Goal: Task Accomplishment & Management: Complete application form

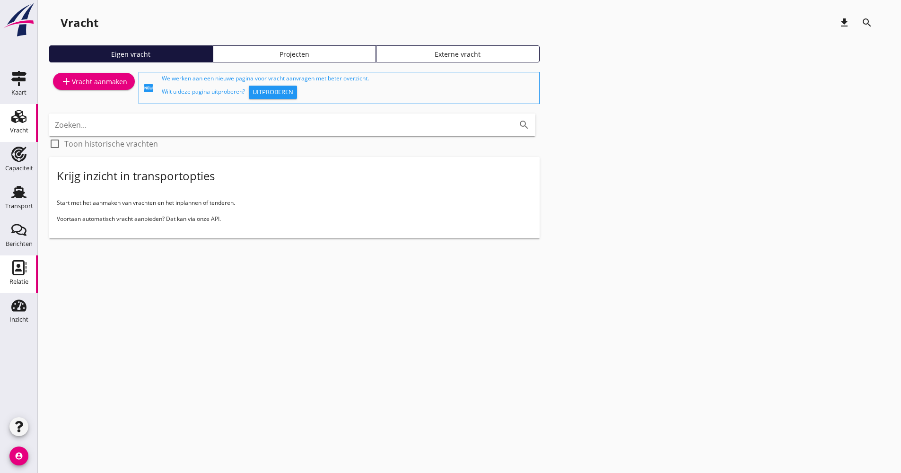
click at [28, 273] on div "Relatie" at bounding box center [19, 267] width 23 height 15
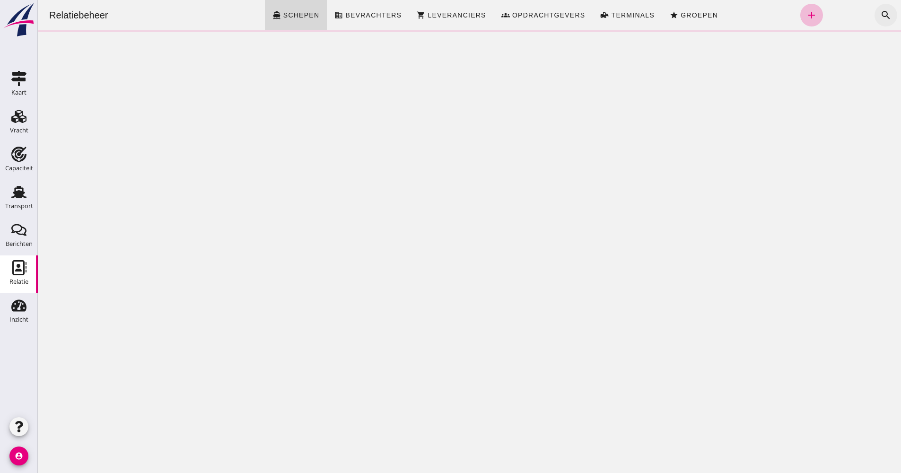
click at [889, 17] on button "search" at bounding box center [886, 15] width 23 height 23
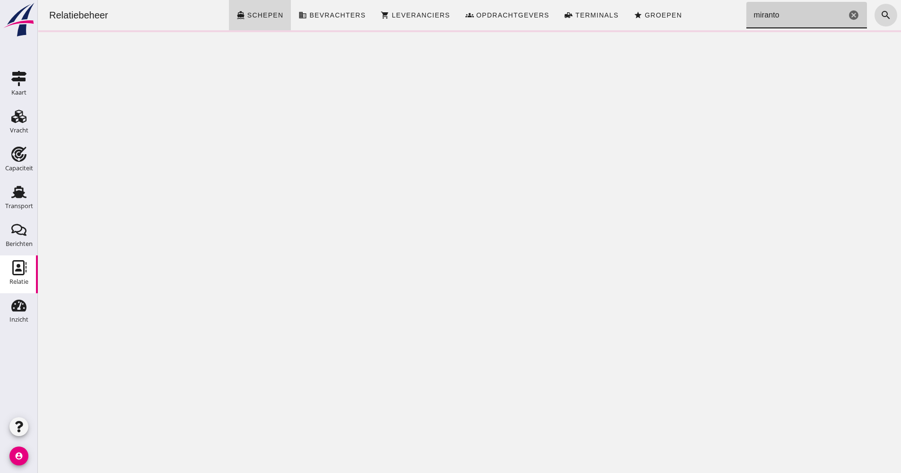
type input "miranto"
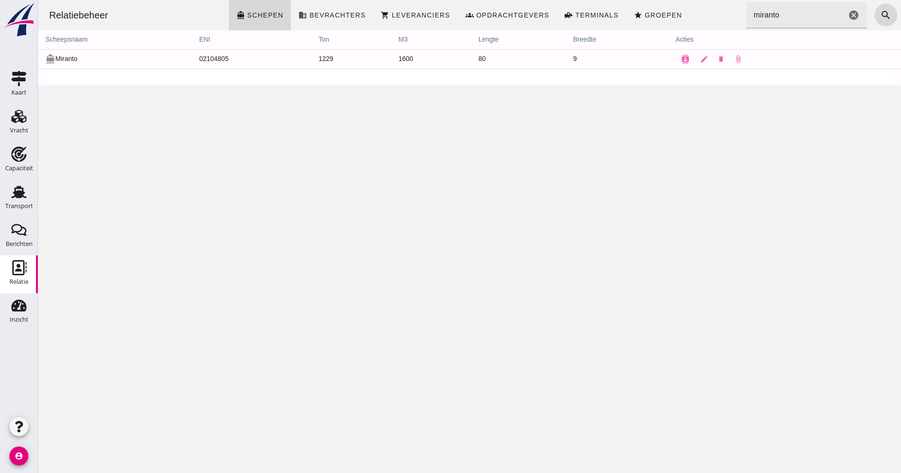
drag, startPoint x: 85, startPoint y: 62, endPoint x: 509, endPoint y: 111, distance: 426.6
click at [627, 64] on tr "directions_boat Miranto 02104805 1229 1600 80 9 contacts edit delete attach_file" at bounding box center [469, 58] width 863 height 19
click at [509, 110] on div "Relatiebeheer directions_boat Schepen business Bevrachters shopping_cart Levera…" at bounding box center [469, 236] width 863 height 473
click at [676, 60] on button "contacts" at bounding box center [685, 59] width 19 height 19
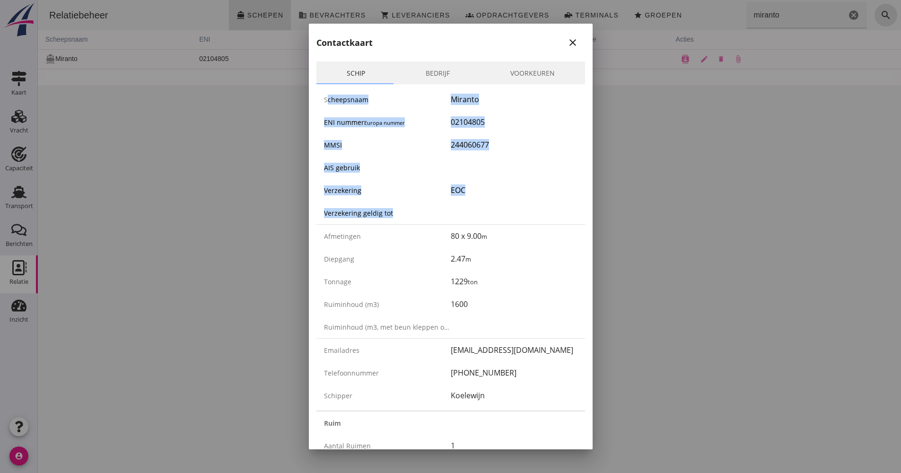
drag, startPoint x: 324, startPoint y: 98, endPoint x: 476, endPoint y: 216, distance: 192.8
click at [476, 216] on div "Scheepsnaam Miranto ENI nummer Europa nummer 02104805 MMSI 244060677 AIS gebrui…" at bounding box center [450, 247] width 269 height 326
click at [476, 216] on div at bounding box center [514, 212] width 127 height 11
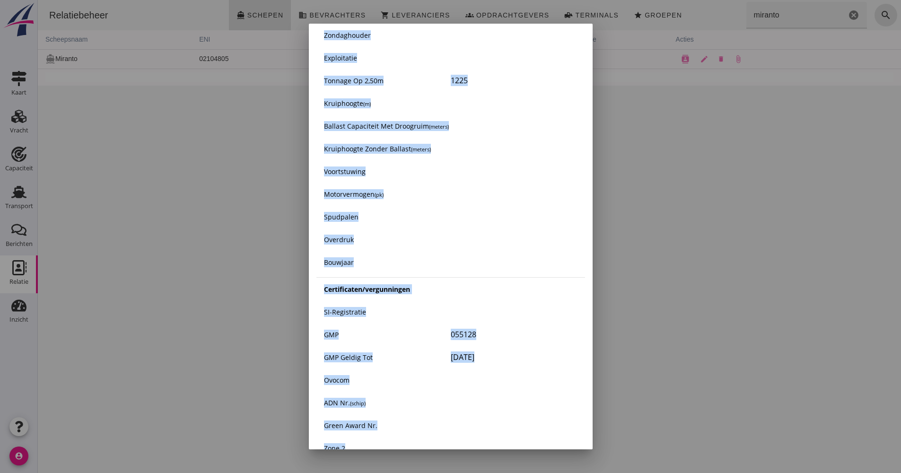
scroll to position [1372, 0]
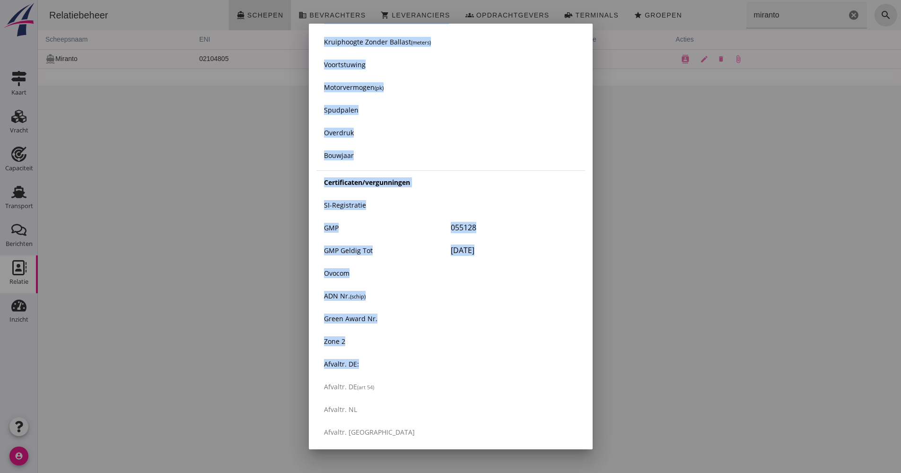
drag, startPoint x: 321, startPoint y: 99, endPoint x: 481, endPoint y: 358, distance: 303.9
drag, startPoint x: 481, startPoint y: 358, endPoint x: 474, endPoint y: 353, distance: 8.1
click at [474, 353] on div "Afvaltr. DE:" at bounding box center [450, 363] width 269 height 23
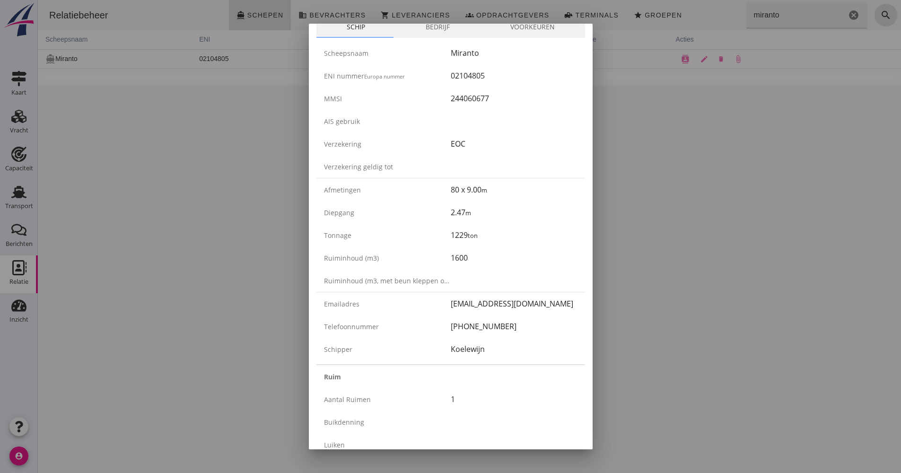
scroll to position [0, 0]
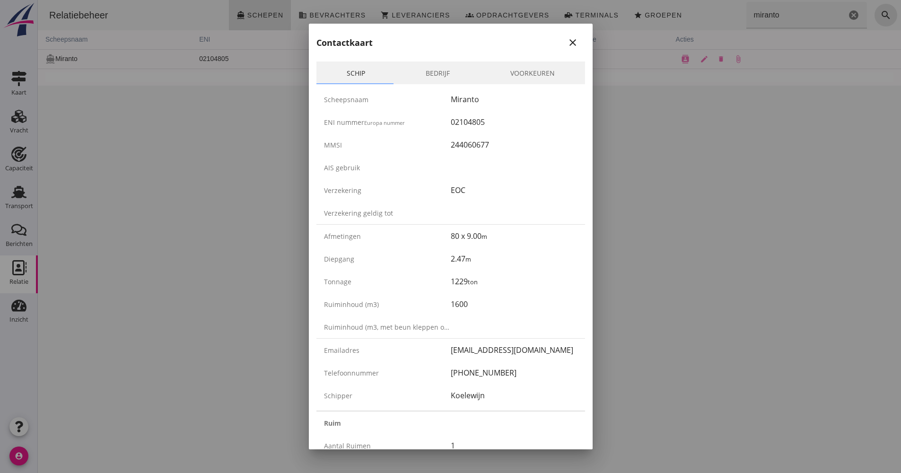
drag, startPoint x: 574, startPoint y: 43, endPoint x: 570, endPoint y: 41, distance: 5.1
click at [573, 43] on div "Contactkaart close" at bounding box center [451, 39] width 284 height 30
click at [567, 35] on button "close" at bounding box center [572, 42] width 17 height 17
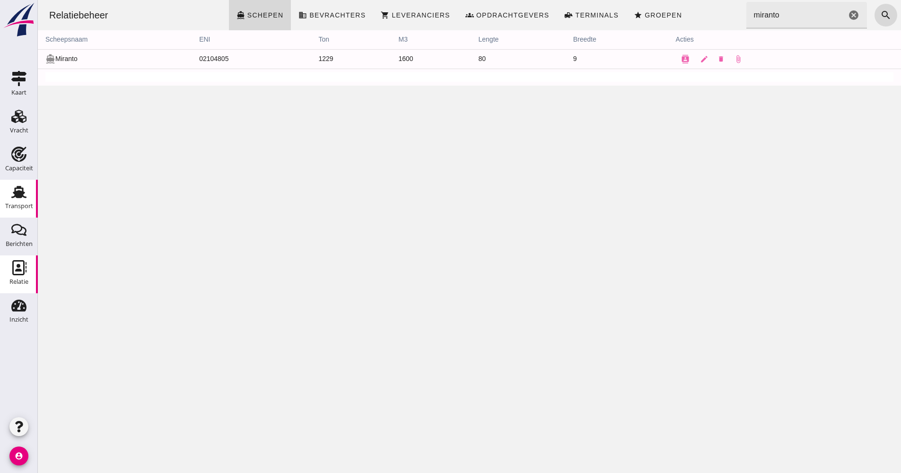
click at [15, 201] on div "Transport" at bounding box center [19, 206] width 28 height 13
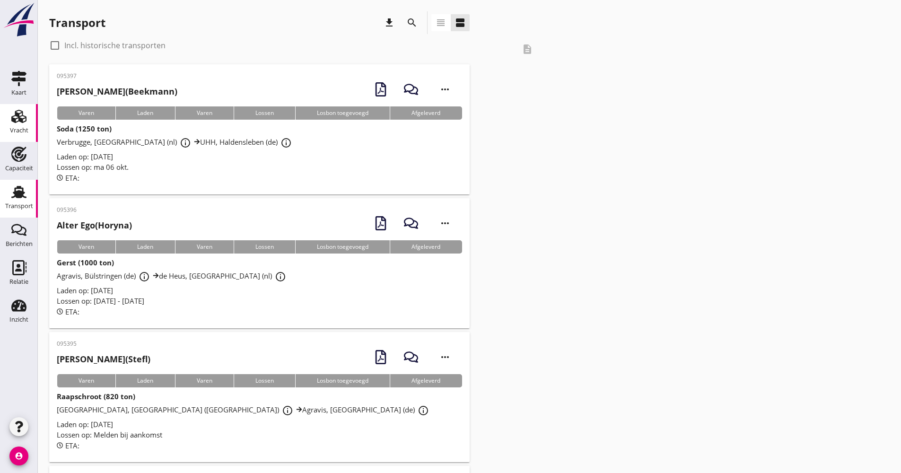
click at [20, 126] on div "Vracht" at bounding box center [19, 130] width 18 height 13
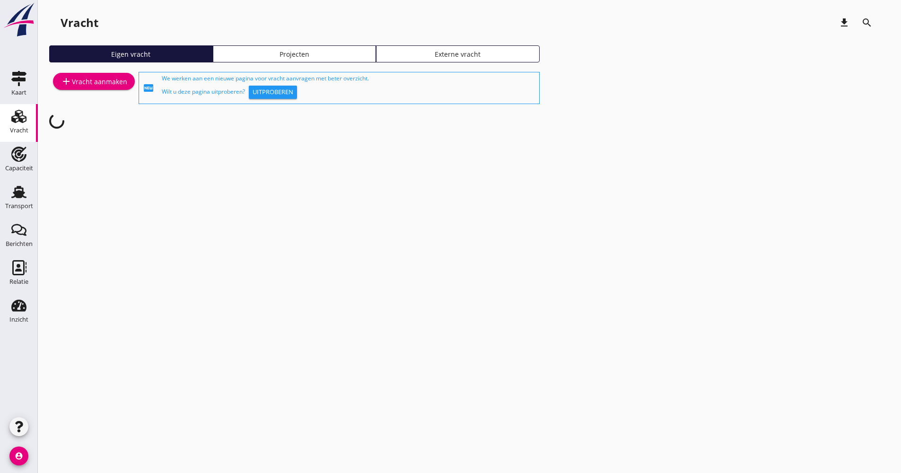
click at [105, 83] on div "add Vracht aanmaken" at bounding box center [94, 81] width 67 height 11
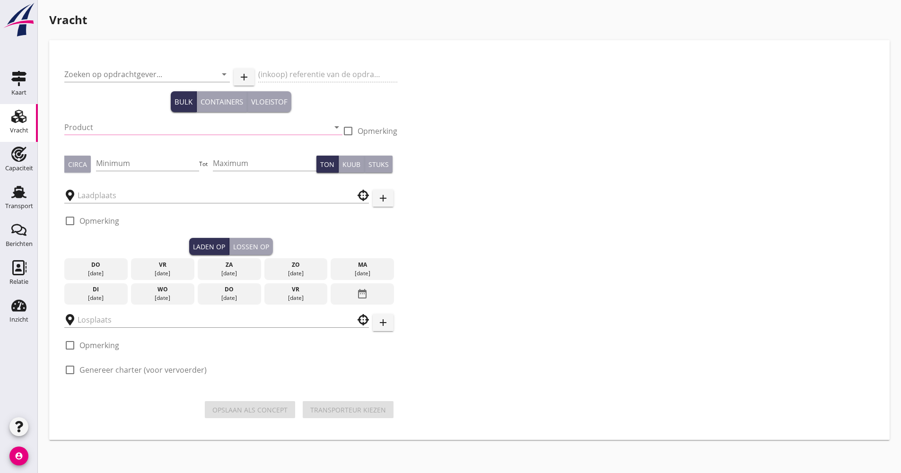
click at [124, 66] on div "Zoeken op opdrachtgever... arrow_drop_down" at bounding box center [147, 76] width 166 height 30
click at [121, 69] on input "Zoeken op opdrachtgever..." at bounding box center [133, 74] width 139 height 15
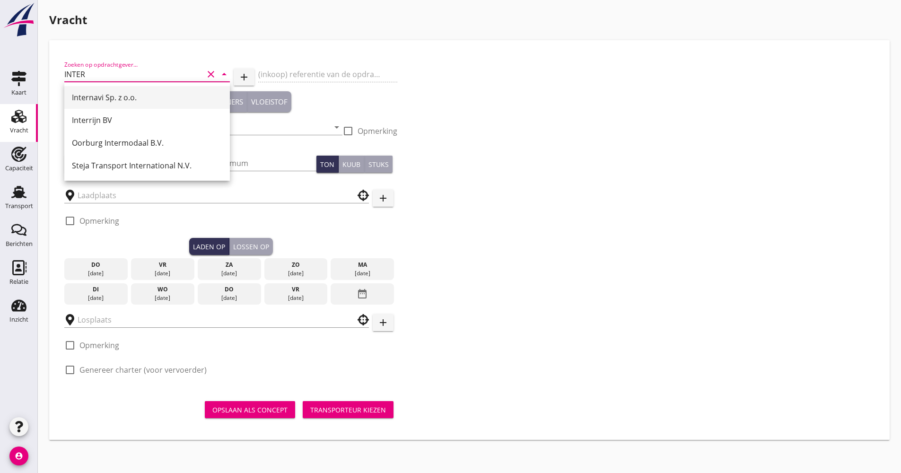
click at [100, 102] on div "Internavi Sp. z o.o." at bounding box center [147, 97] width 150 height 11
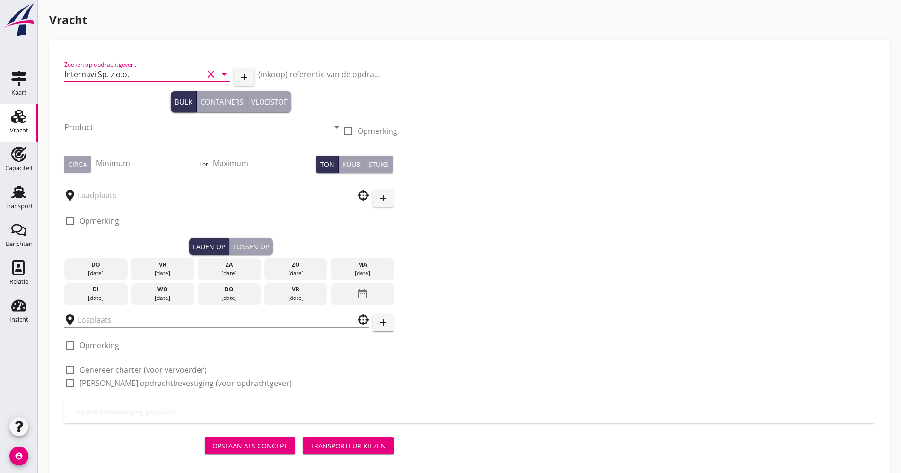
type input "Internavi Sp. z o.o."
click at [96, 130] on input "Product" at bounding box center [196, 127] width 265 height 15
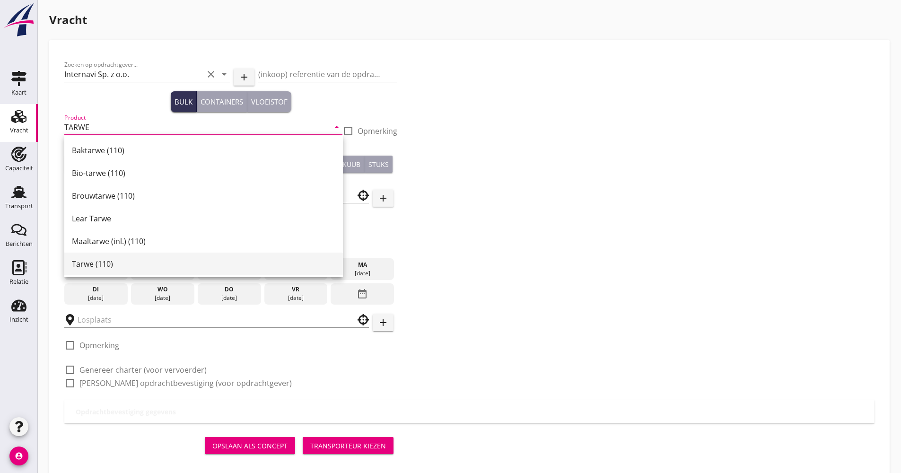
click at [112, 262] on div "Tarwe (110)" at bounding box center [203, 263] width 263 height 11
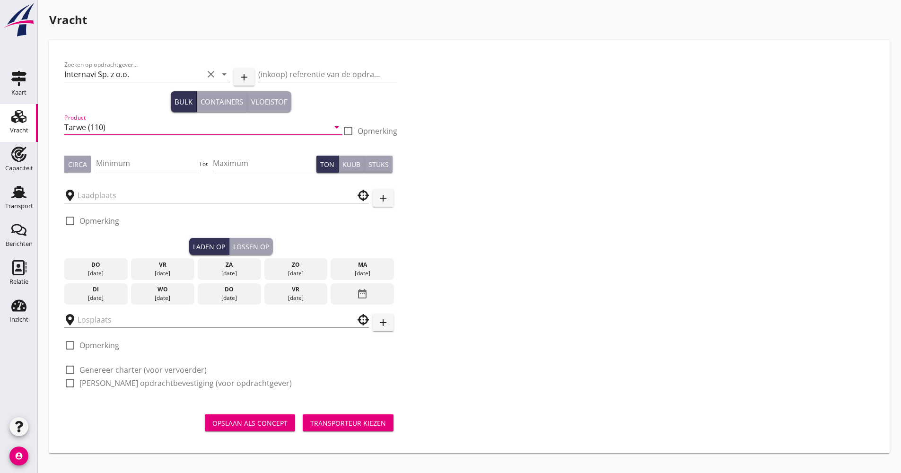
type input "Tarwe (110)"
click at [114, 168] on input "Minimum" at bounding box center [148, 163] width 104 height 15
type input "1150"
click at [114, 202] on input "text" at bounding box center [210, 195] width 265 height 15
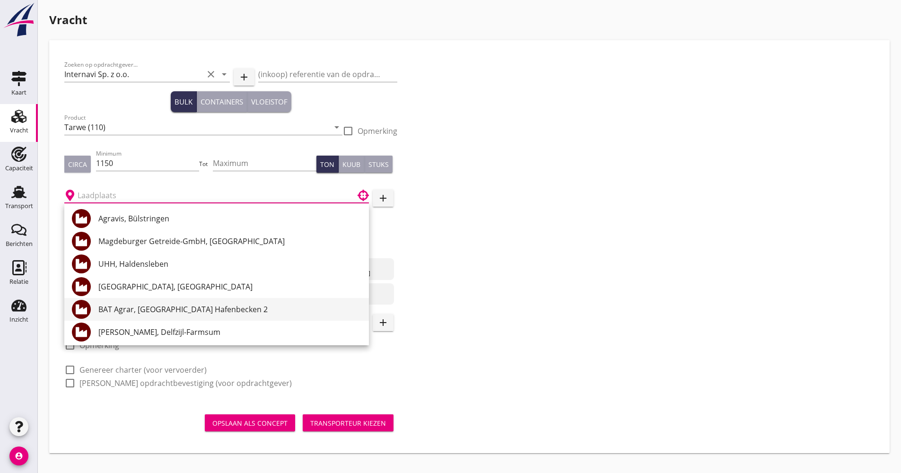
click at [146, 312] on div "BAT Agrar, [GEOGRAPHIC_DATA] Hafenbecken 2" at bounding box center [229, 309] width 263 height 11
type input "BAT Agrar, [GEOGRAPHIC_DATA] Hafenbecken 2"
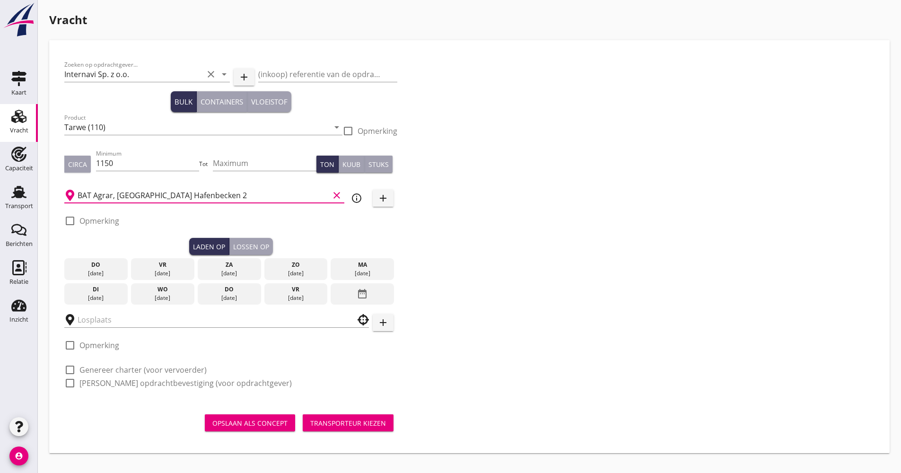
drag, startPoint x: 225, startPoint y: 293, endPoint x: 214, endPoint y: 297, distance: 11.2
click at [225, 293] on div "do" at bounding box center [229, 289] width 59 height 9
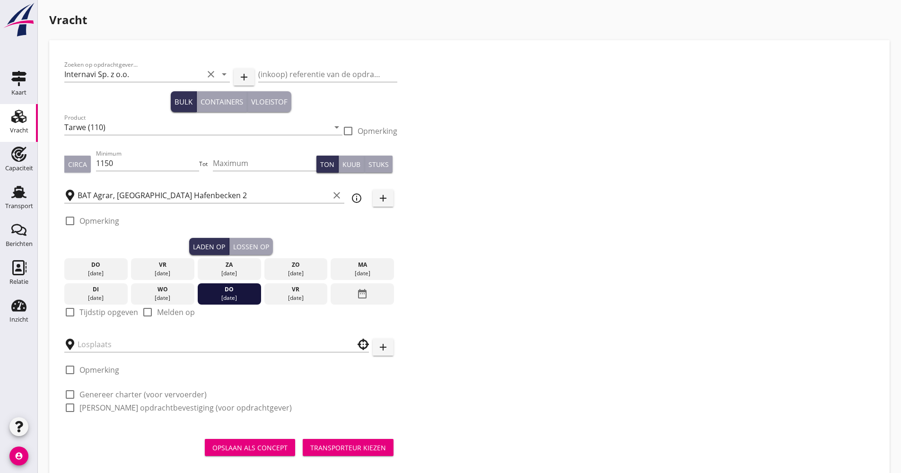
click at [80, 316] on label "Tijdstip opgeven" at bounding box center [108, 311] width 59 height 9
checkbox input "true"
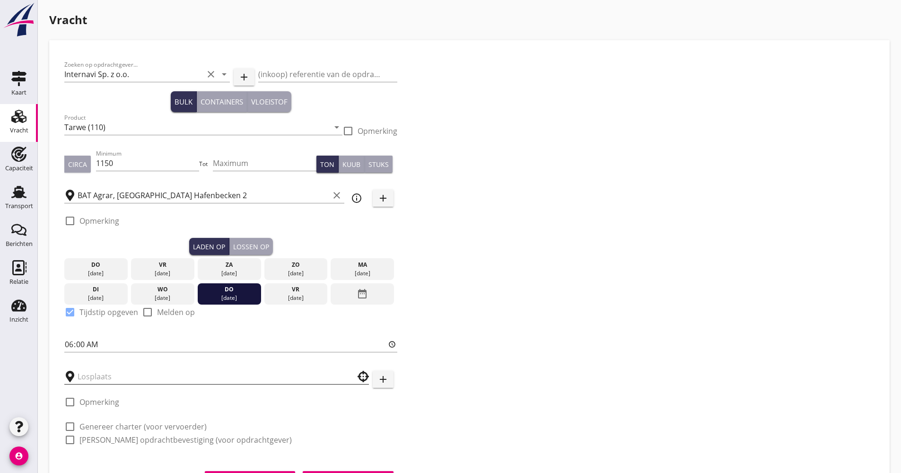
click at [144, 382] on input "text" at bounding box center [210, 376] width 265 height 15
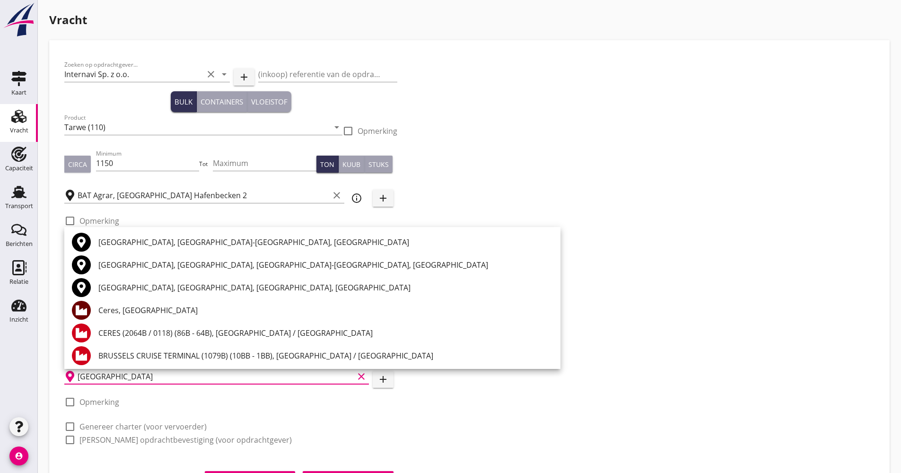
drag, startPoint x: 161, startPoint y: 310, endPoint x: 132, endPoint y: 325, distance: 32.6
click at [160, 310] on div "Ceres, [GEOGRAPHIC_DATA]" at bounding box center [325, 310] width 455 height 11
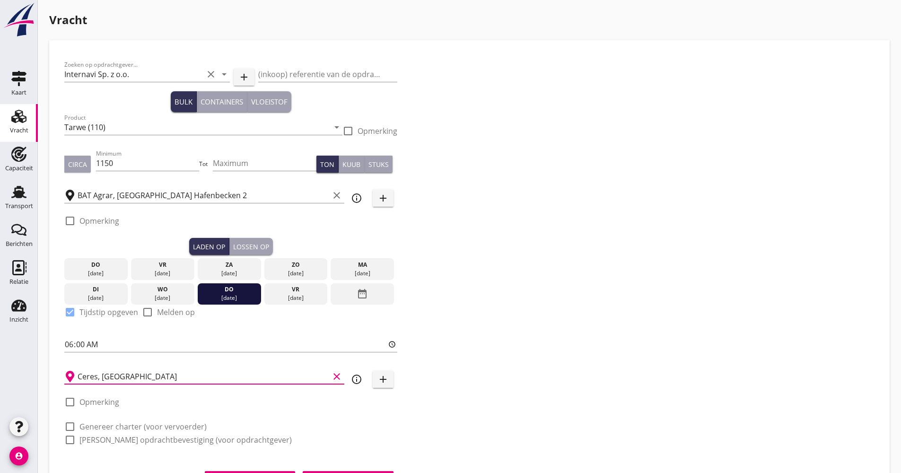
type input "Ceres, [GEOGRAPHIC_DATA]"
click at [249, 246] on div "Lossen op" at bounding box center [251, 247] width 36 height 10
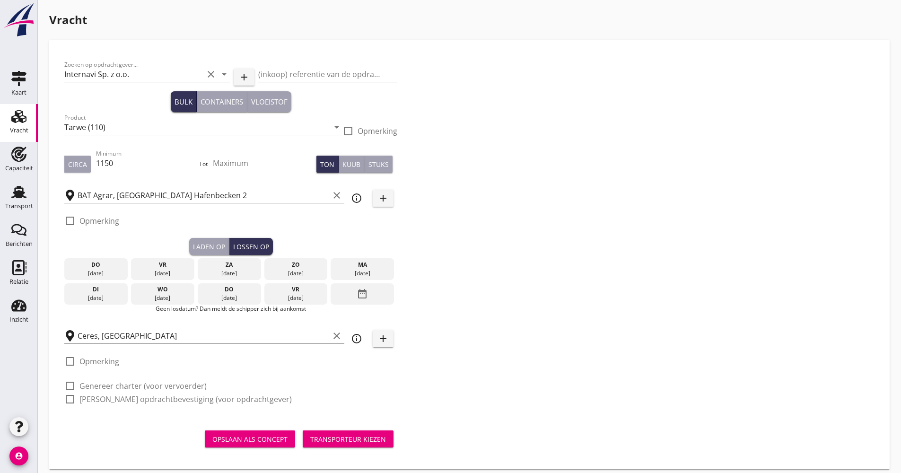
click at [332, 290] on div "date_range" at bounding box center [362, 294] width 63 height 22
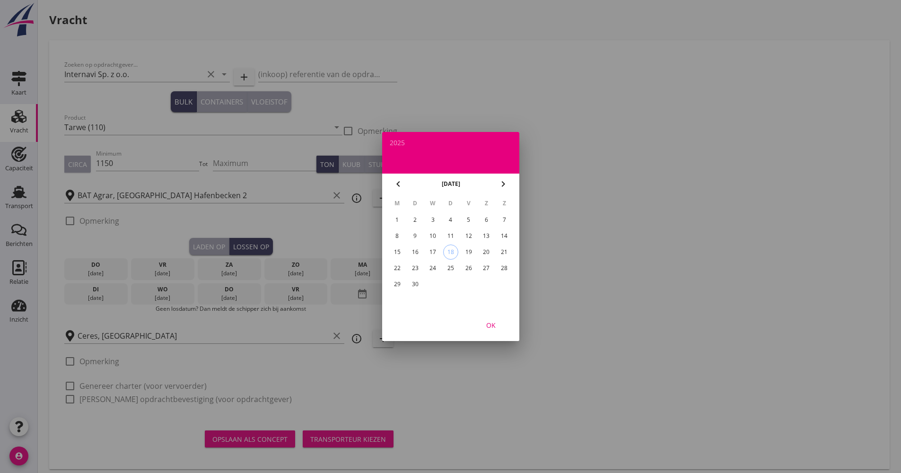
drag, startPoint x: 500, startPoint y: 191, endPoint x: 504, endPoint y: 181, distance: 10.6
click at [500, 191] on button "chevron_right" at bounding box center [503, 183] width 17 height 17
click at [451, 219] on div "2" at bounding box center [450, 219] width 15 height 15
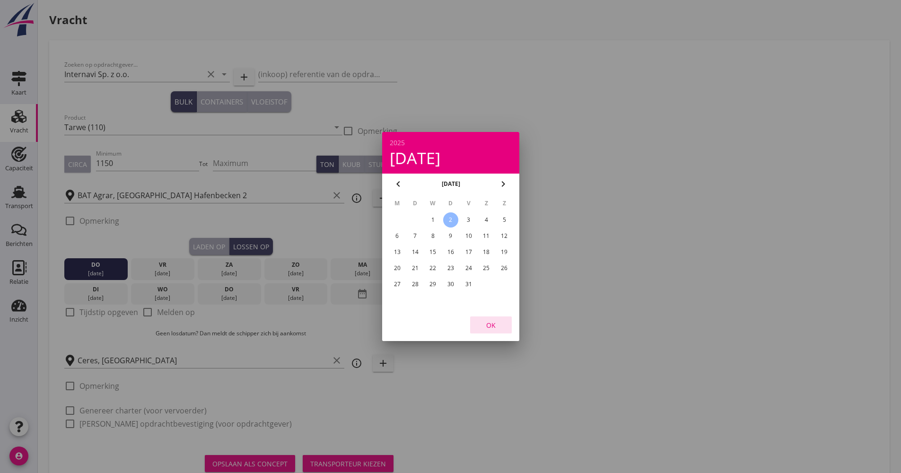
click at [492, 325] on div "OK" at bounding box center [491, 325] width 26 height 10
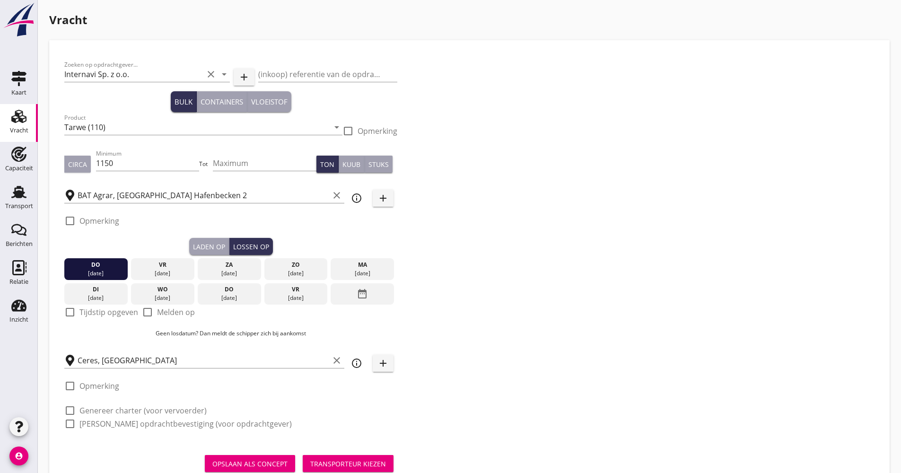
click at [157, 315] on label "Melden op" at bounding box center [176, 311] width 38 height 9
checkbox input "true"
click at [164, 409] on label "Genereer charter (voor vervoerder)" at bounding box center [142, 410] width 127 height 9
checkbox input "true"
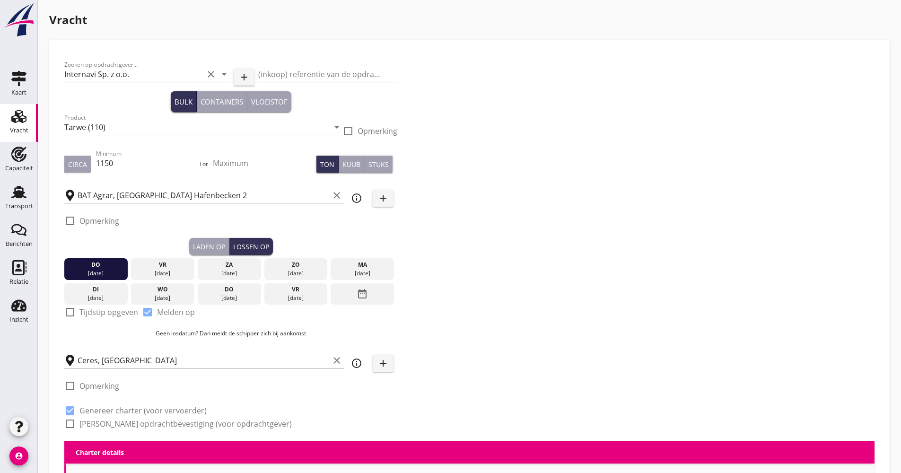
click at [160, 419] on label "[PERSON_NAME] opdrachtbevestiging (voor opdrachtgever)" at bounding box center [185, 423] width 212 height 9
checkbox input "true"
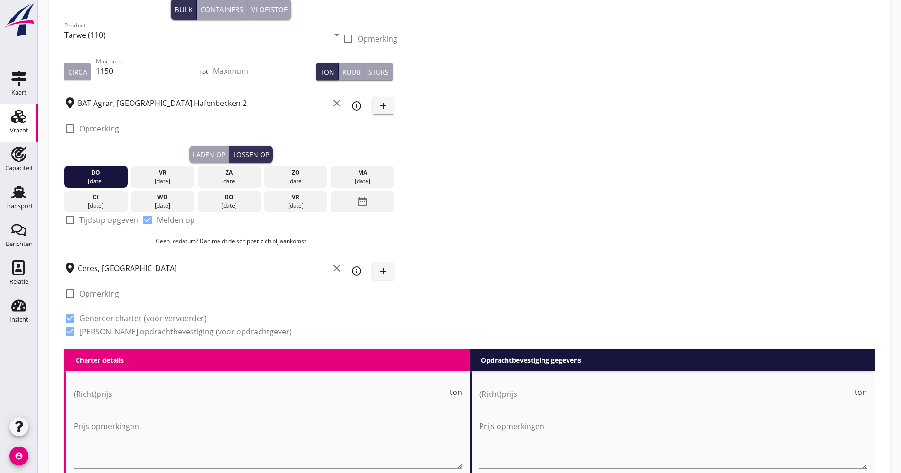
scroll to position [95, 0]
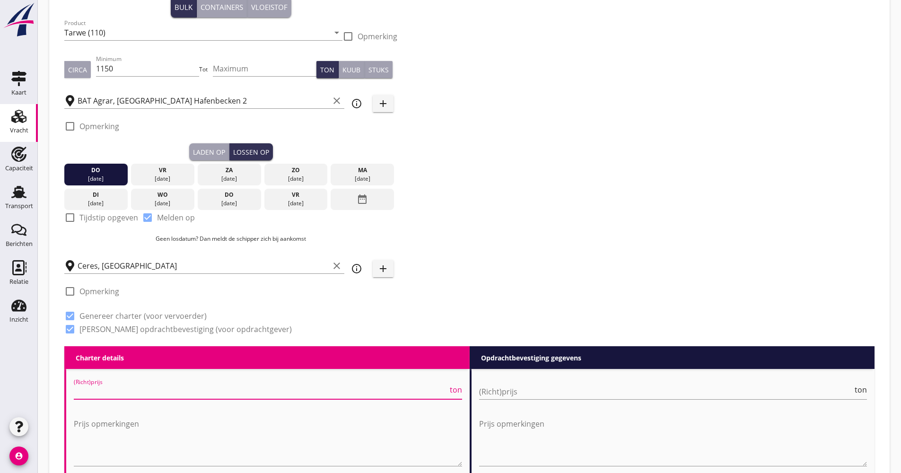
click at [137, 396] on input "(Richt)prijs" at bounding box center [261, 391] width 374 height 15
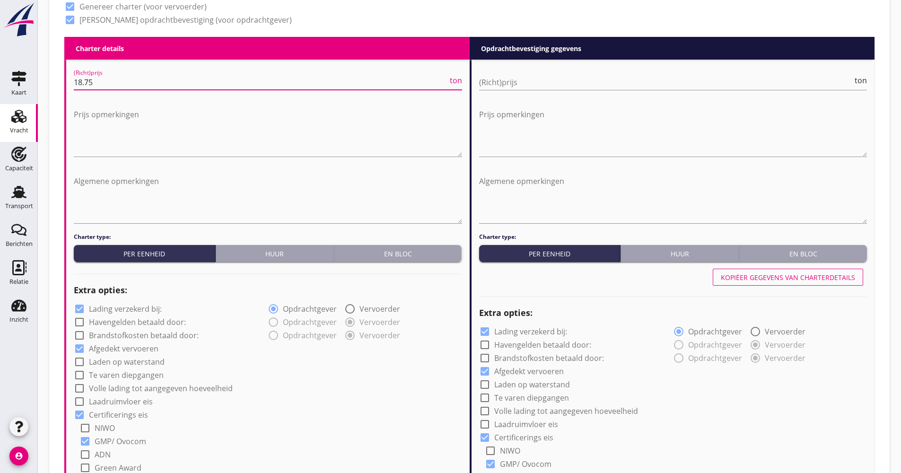
scroll to position [426, 0]
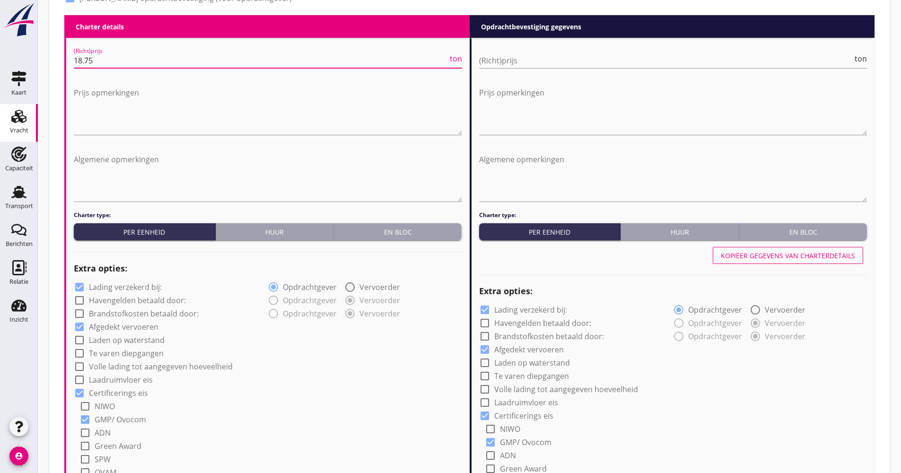
type input "18.75"
click at [154, 289] on label "Lading verzekerd bij:" at bounding box center [125, 286] width 73 height 9
checkbox input "false"
click at [136, 368] on label "Volle lading tot aangegeven hoeveelheid" at bounding box center [161, 366] width 144 height 9
checkbox input "true"
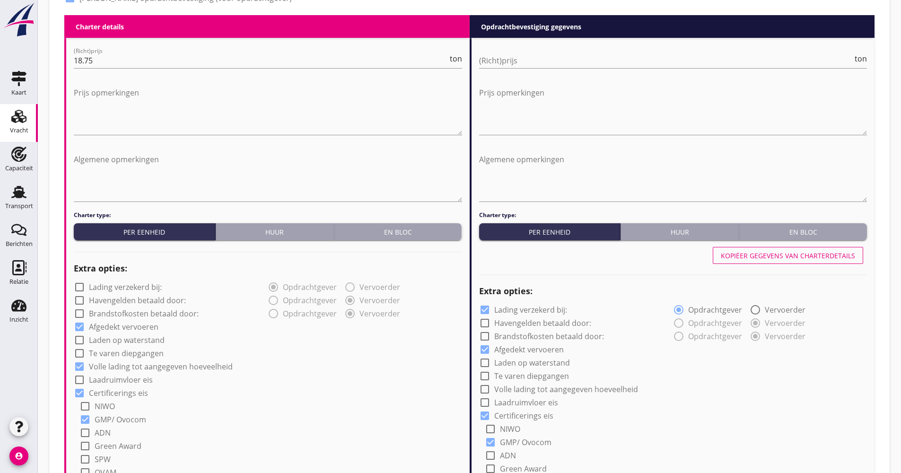
scroll to position [615, 0]
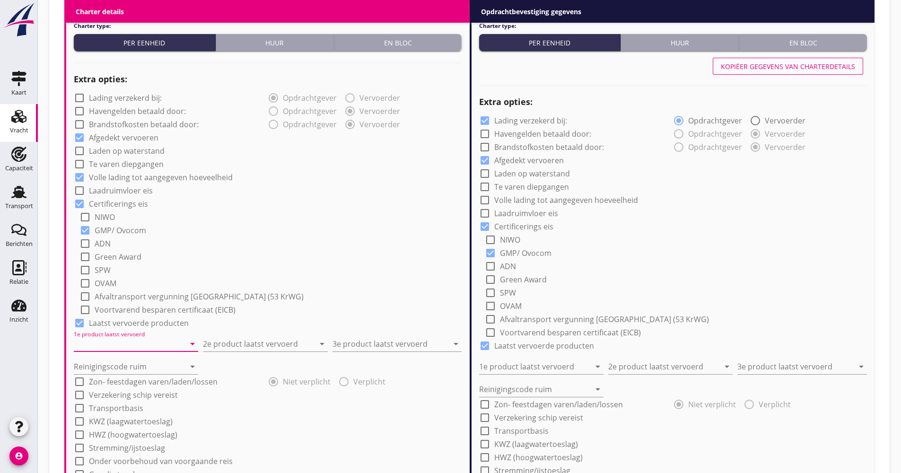
click at [140, 348] on input "1e product laatst vervoerd" at bounding box center [129, 343] width 111 height 15
click at [128, 361] on div "Piekijzer (5121)" at bounding box center [135, 366] width 109 height 11
type input "Piekijzer (5121)"
click at [241, 351] on input "2e product laatst vervoerd" at bounding box center [258, 343] width 111 height 15
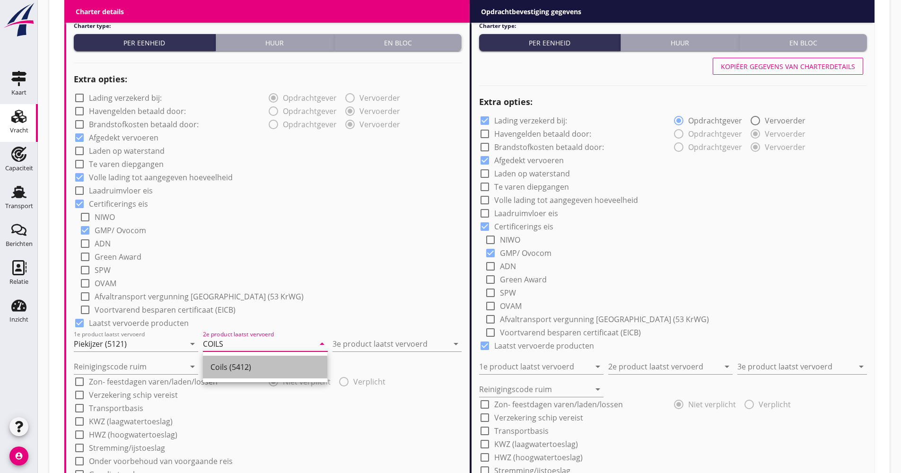
click at [249, 363] on div "Coils (5412)" at bounding box center [265, 366] width 109 height 11
type input "Coils (5412)"
click at [373, 340] on input "3e product laatst vervoerd" at bounding box center [391, 343] width 116 height 15
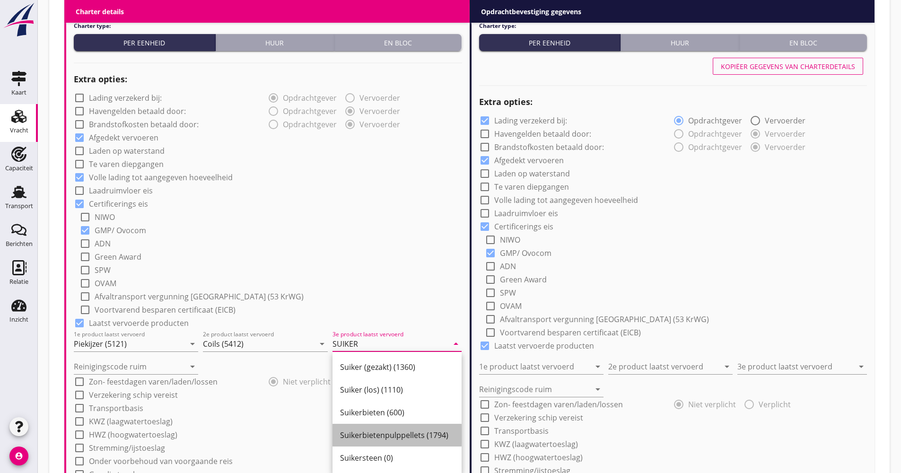
click at [377, 426] on div "Suikerbietenpulppellets (1794)" at bounding box center [397, 435] width 114 height 23
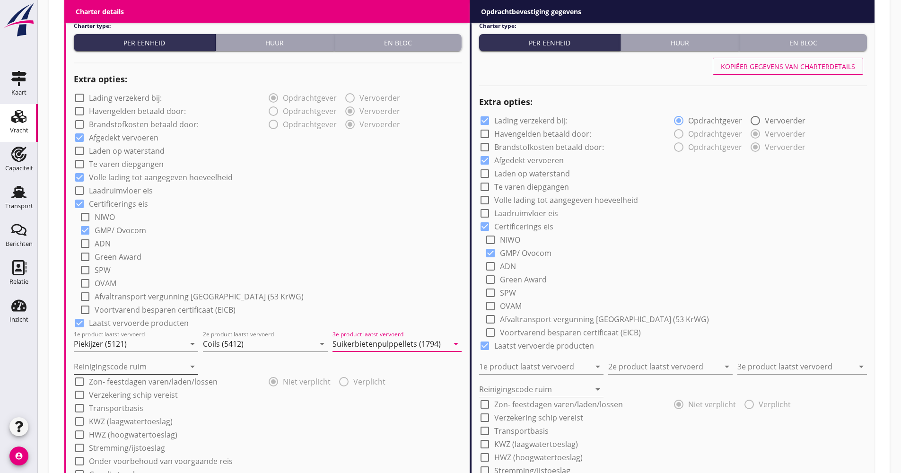
type input "Suikerbietenpulppellets (1794)"
click at [128, 367] on input "Reinigingscode ruim" at bounding box center [129, 366] width 111 height 15
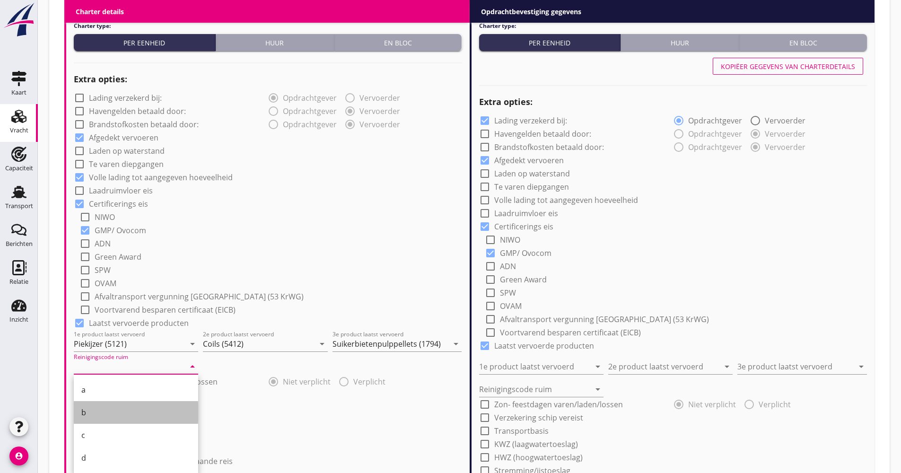
click at [98, 403] on div "b" at bounding box center [135, 412] width 109 height 23
type input "b"
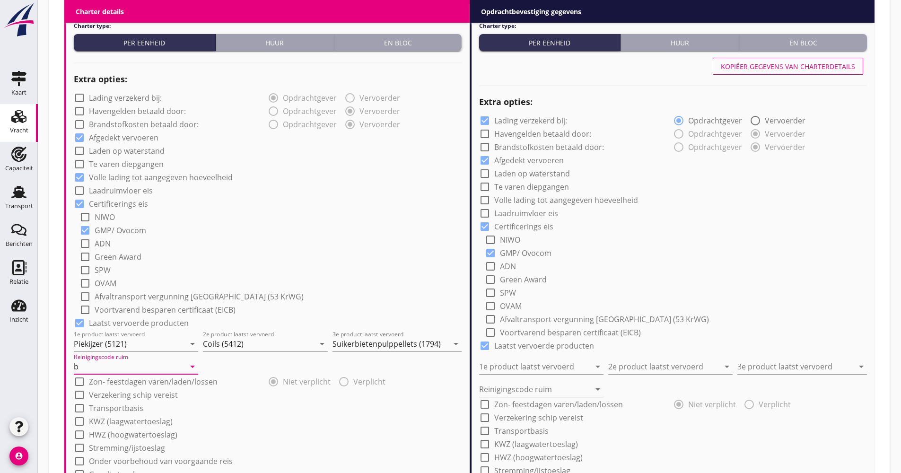
click at [116, 396] on label "Verzekering schip vereist" at bounding box center [133, 394] width 89 height 9
checkbox input "true"
click at [114, 407] on label "Transportbasis" at bounding box center [116, 407] width 54 height 9
checkbox input "true"
click at [113, 425] on div at bounding box center [261, 428] width 375 height 15
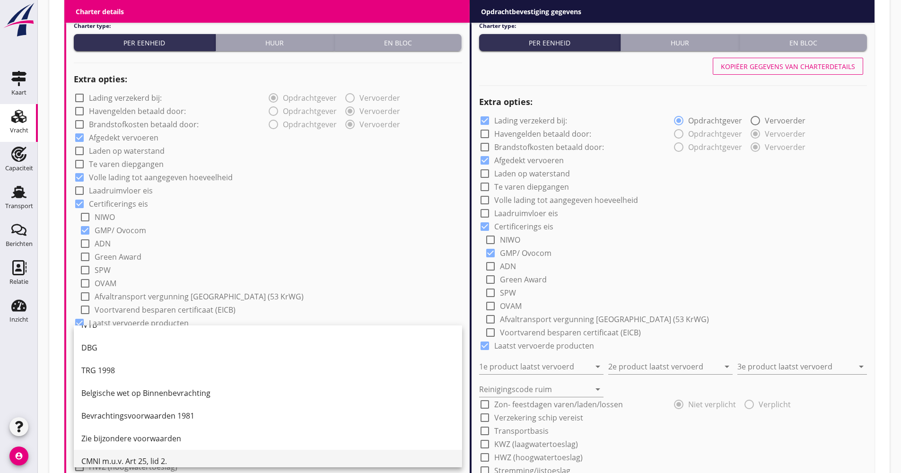
scroll to position [25, 0]
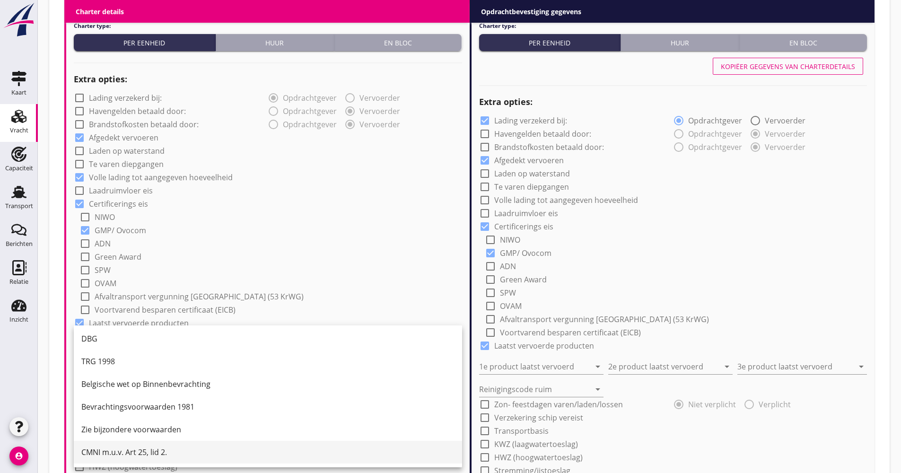
click at [114, 456] on div "CMNI m.u.v. Art 25, lid 2." at bounding box center [267, 452] width 373 height 11
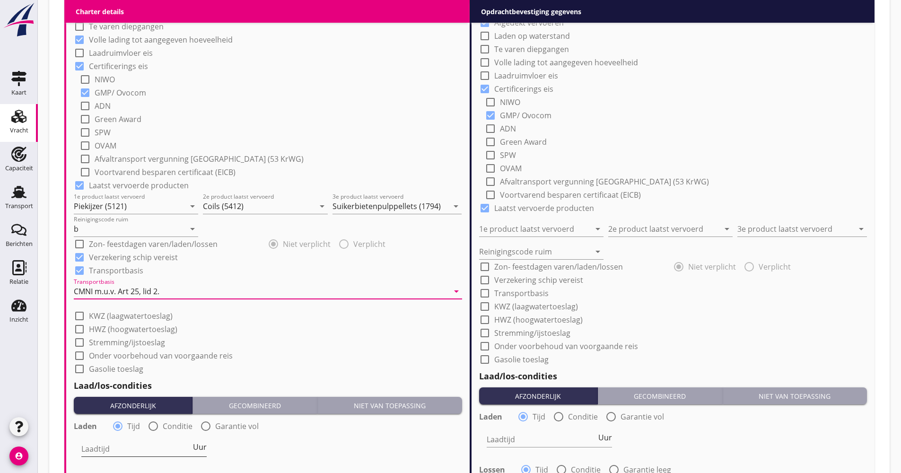
scroll to position [851, 0]
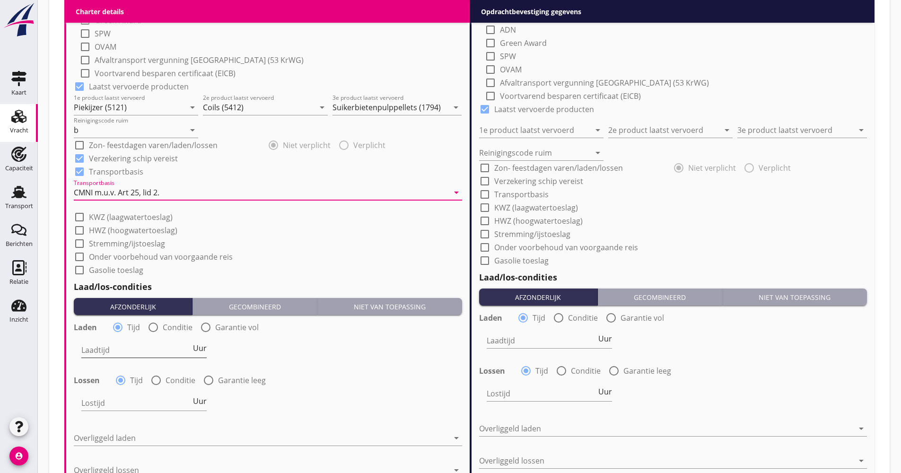
click at [198, 355] on div "Laadtijd Uur" at bounding box center [143, 349] width 125 height 15
click at [198, 353] on div "Laadtijd Uur" at bounding box center [143, 349] width 125 height 15
click at [198, 352] on span "Uur" at bounding box center [200, 348] width 14 height 8
type input "2"
click at [173, 376] on div "Lossen radio_button_checked Tijd radio_button_unchecked Conditie radio_button_u…" at bounding box center [268, 379] width 388 height 13
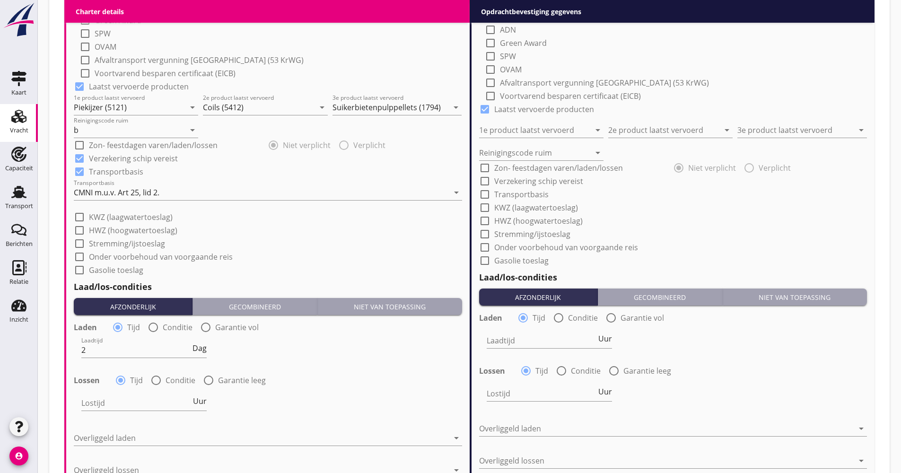
click at [172, 381] on label "Conditie" at bounding box center [181, 380] width 30 height 9
radio input "false"
radio input "true"
click at [159, 406] on div at bounding box center [169, 402] width 176 height 15
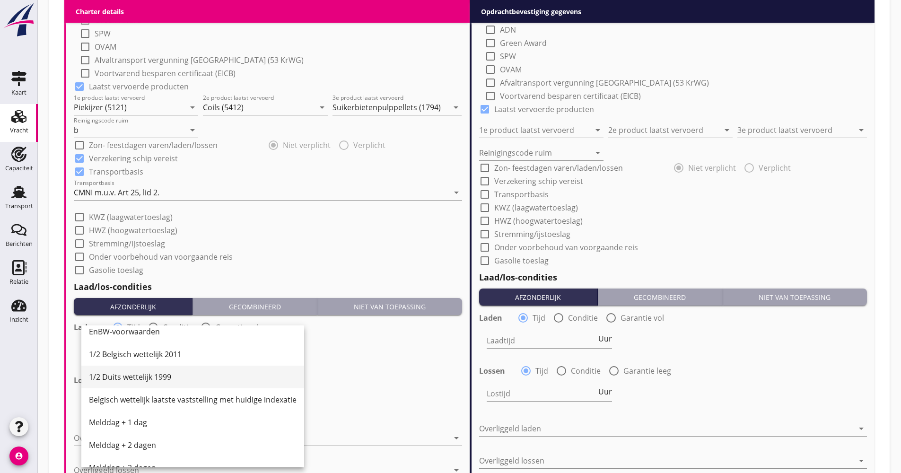
scroll to position [237, 0]
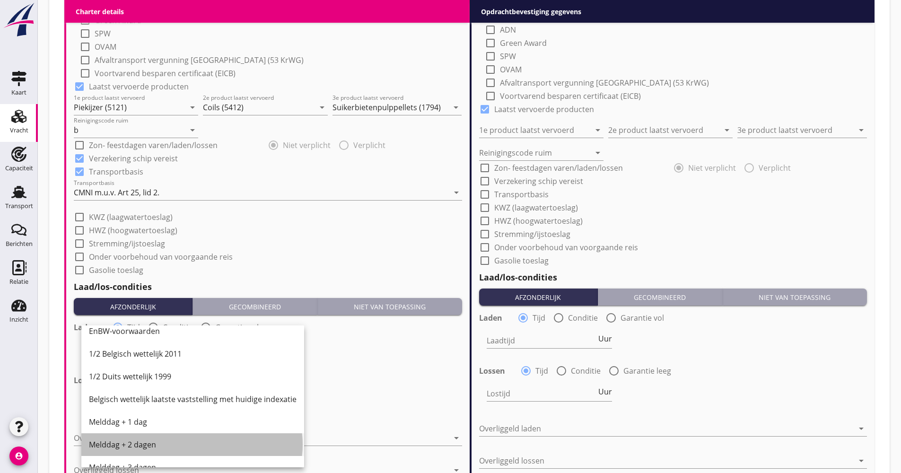
click at [143, 441] on div "Melddag + 2 dagen" at bounding box center [193, 444] width 208 height 11
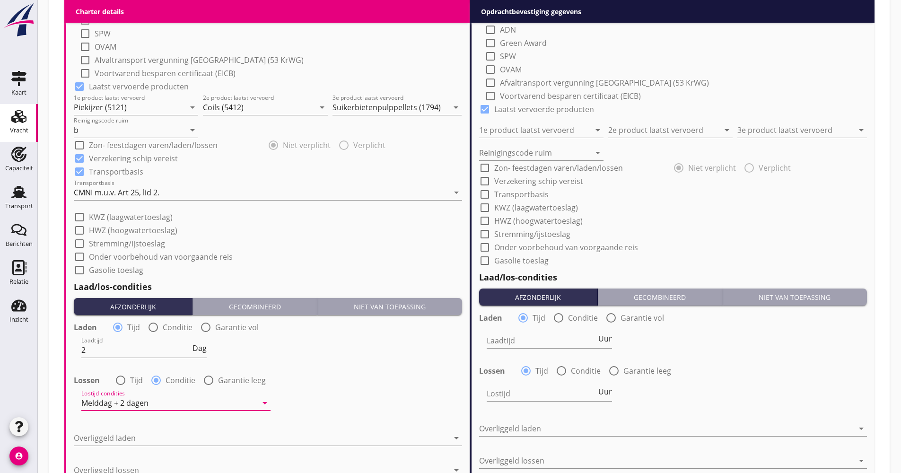
scroll to position [993, 0]
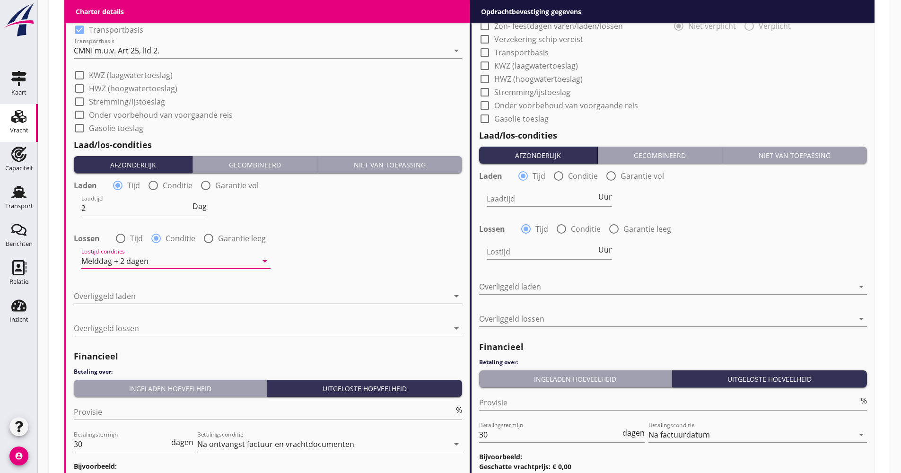
click at [128, 289] on div at bounding box center [261, 296] width 375 height 15
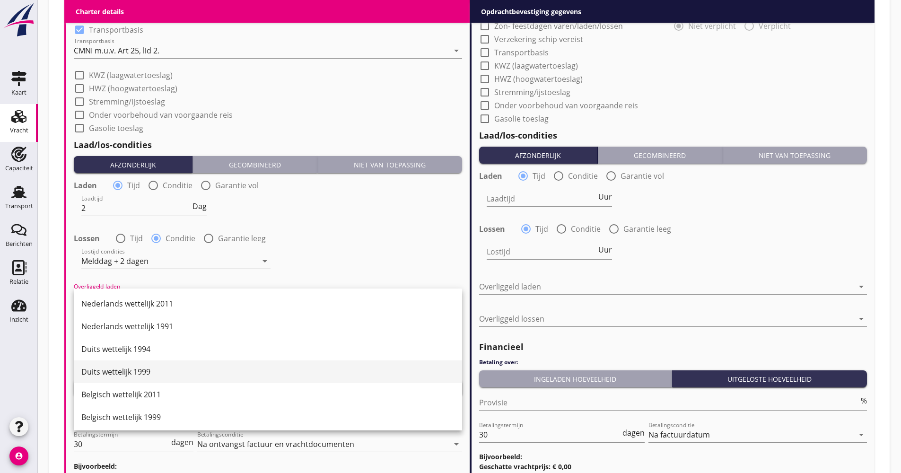
click at [128, 371] on div "Duits wettelijk 1999" at bounding box center [267, 371] width 373 height 11
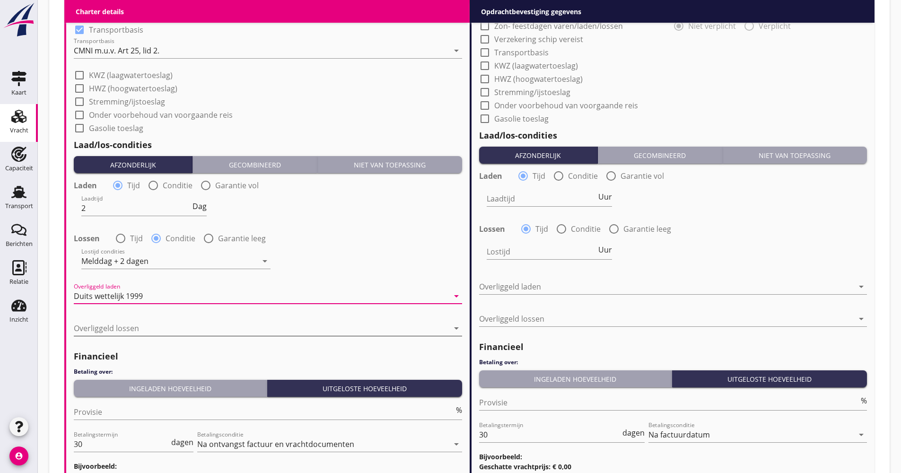
click at [138, 334] on div at bounding box center [261, 328] width 375 height 15
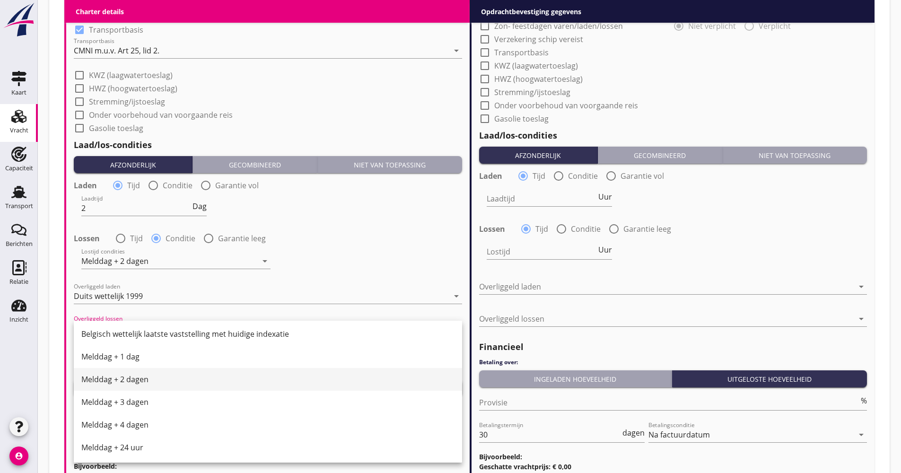
scroll to position [178, 0]
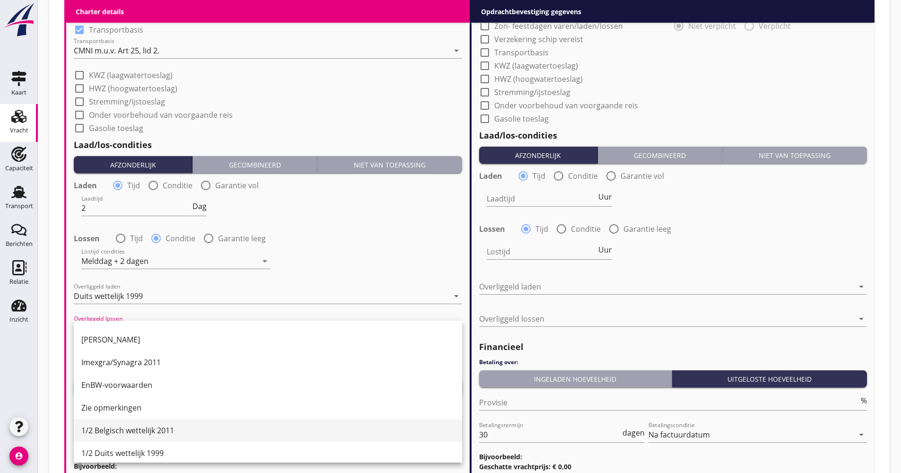
click at [142, 426] on div "1/2 Belgisch wettelijk 2011" at bounding box center [267, 430] width 373 height 11
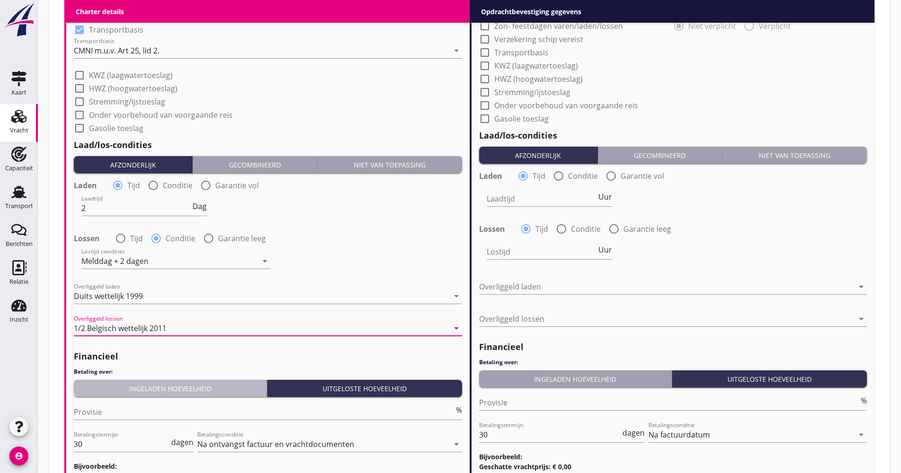
click at [150, 391] on div "Ingeladen hoeveelheid" at bounding box center [170, 389] width 185 height 10
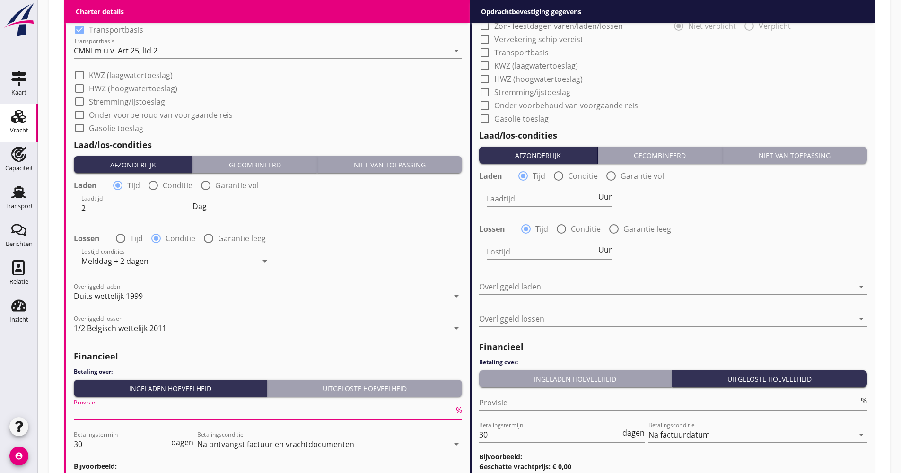
click at [141, 409] on input "Provisie" at bounding box center [264, 411] width 380 height 15
drag, startPoint x: 87, startPoint y: 452, endPoint x: 74, endPoint y: 442, distance: 16.2
type input "5.00"
drag, startPoint x: 90, startPoint y: 445, endPoint x: 44, endPoint y: 446, distance: 46.8
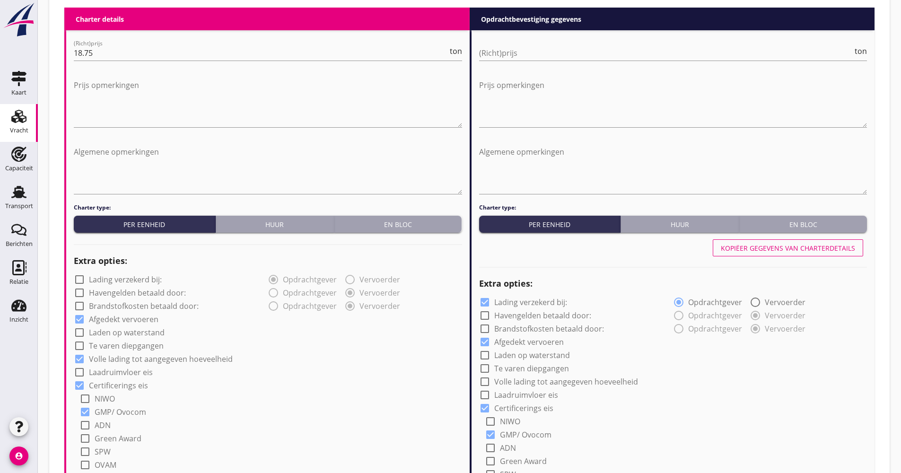
scroll to position [426, 0]
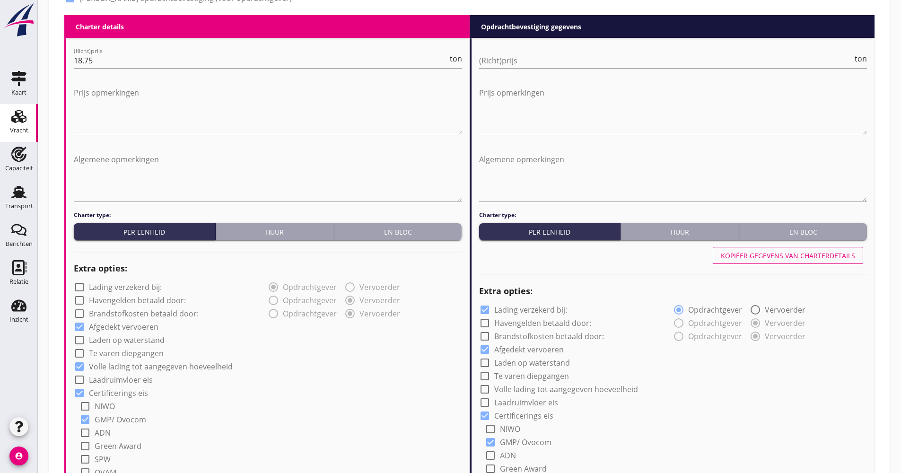
click at [765, 259] on div "Kopiëer gegevens van charterdetails" at bounding box center [788, 256] width 134 height 10
checkbox input "false"
checkbox input "true"
type input "Piekijzer (5121)"
type input "Coils (5412)"
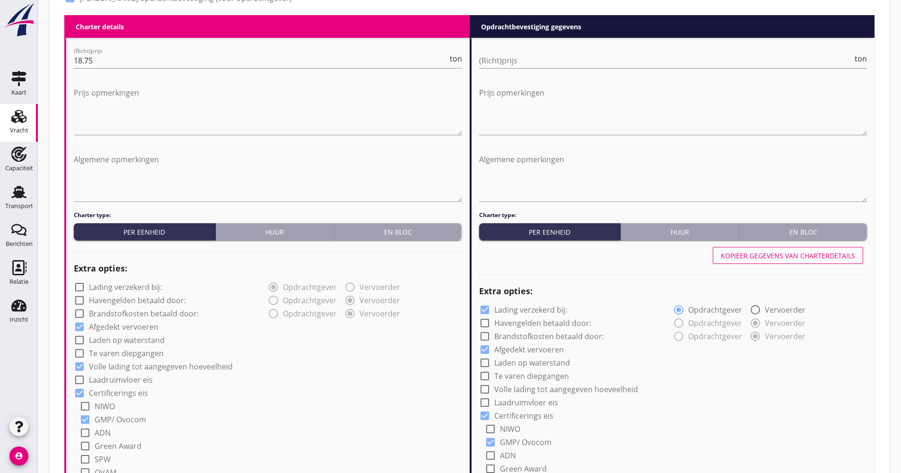
type input "Suikerbietenpulppellets (1794)"
type input "b"
checkbox input "true"
type input "2"
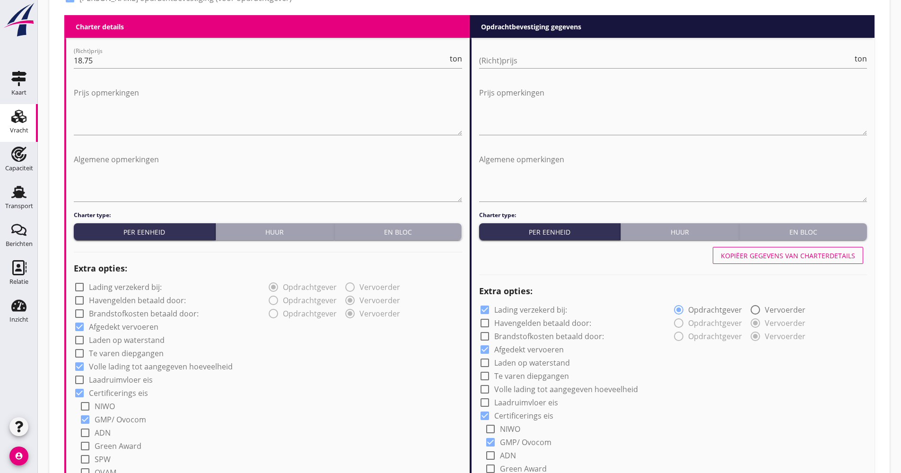
radio input "false"
radio input "true"
click at [562, 58] on input "(Richt)prijs" at bounding box center [666, 60] width 374 height 15
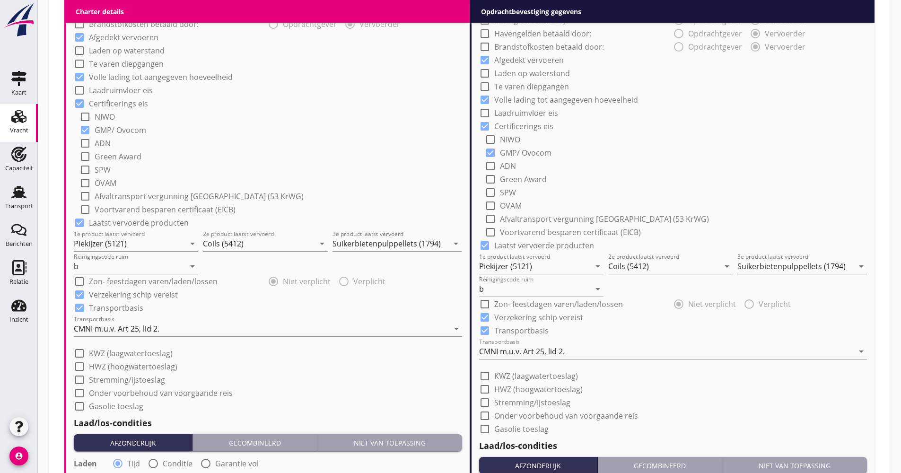
scroll to position [757, 0]
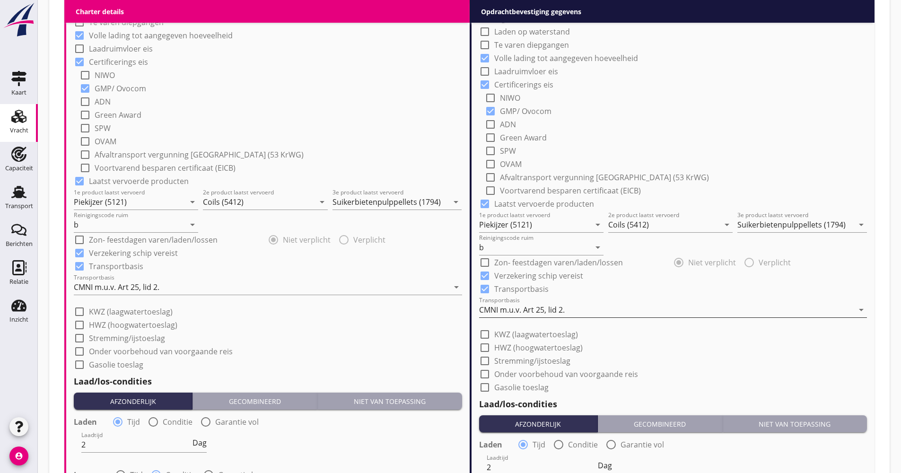
type input "19.75"
click at [519, 314] on div "CMNI m.u.v. Art 25, lid 2." at bounding box center [522, 310] width 86 height 9
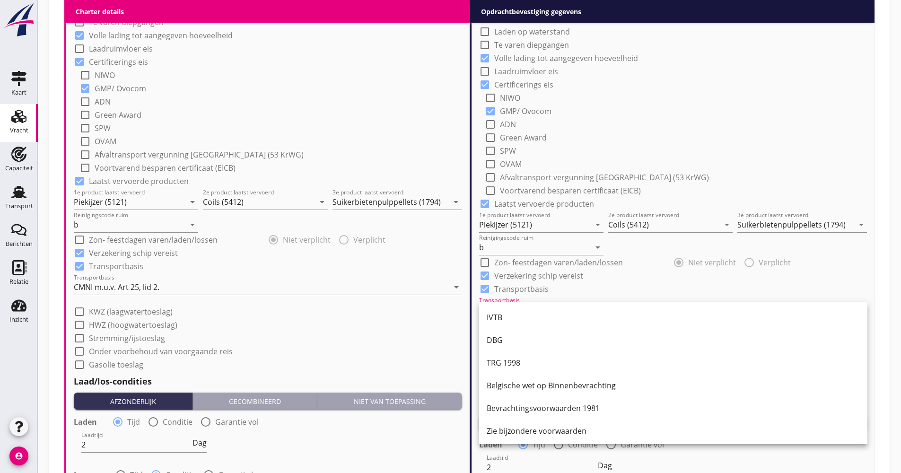
click at [516, 317] on div "IVTB" at bounding box center [673, 317] width 373 height 11
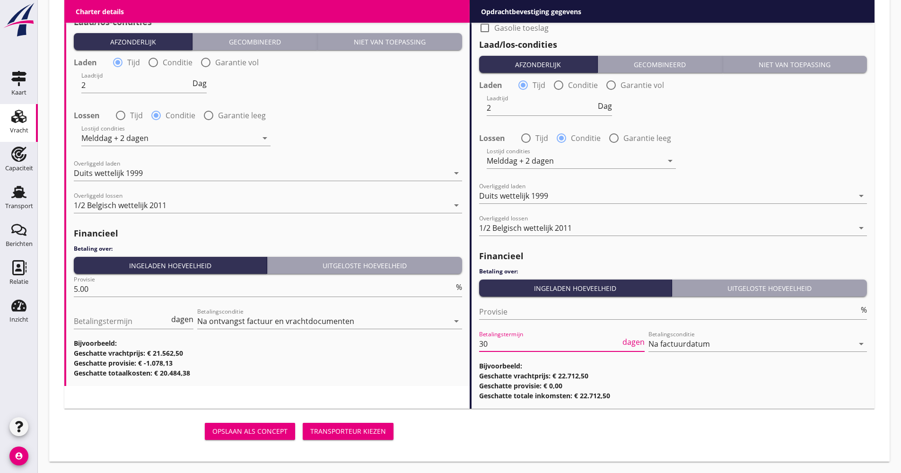
scroll to position [0, 0]
drag, startPoint x: 510, startPoint y: 342, endPoint x: 479, endPoint y: 355, distance: 34.3
type input "21"
click at [432, 425] on div "Opslaan als concept Transporteur kiezen" at bounding box center [470, 431] width 818 height 30
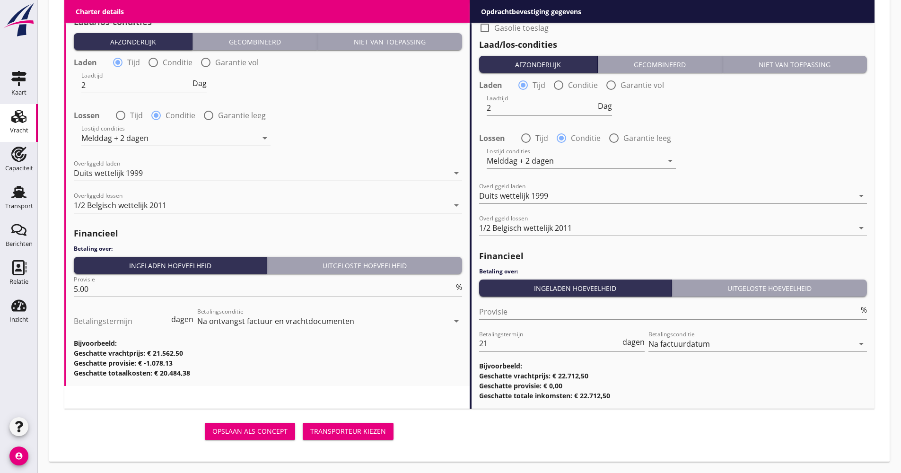
scroll to position [0, 0]
click at [375, 439] on button "Transporteur kiezen" at bounding box center [348, 431] width 91 height 17
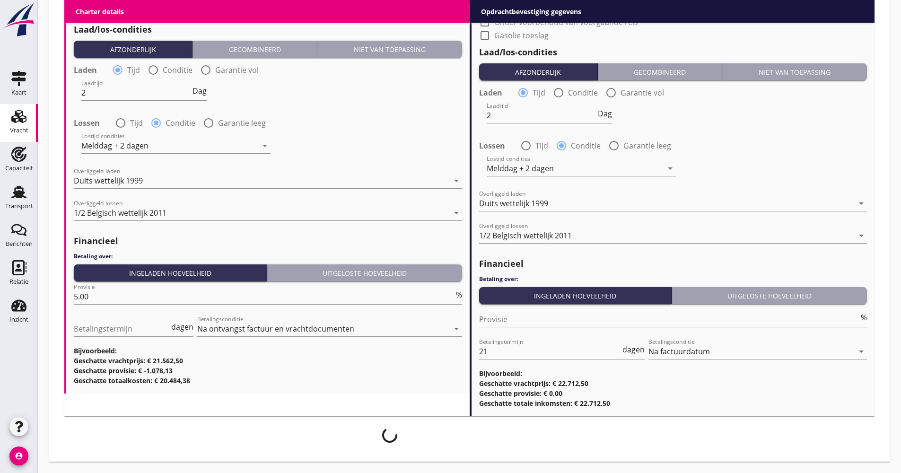
scroll to position [1109, 0]
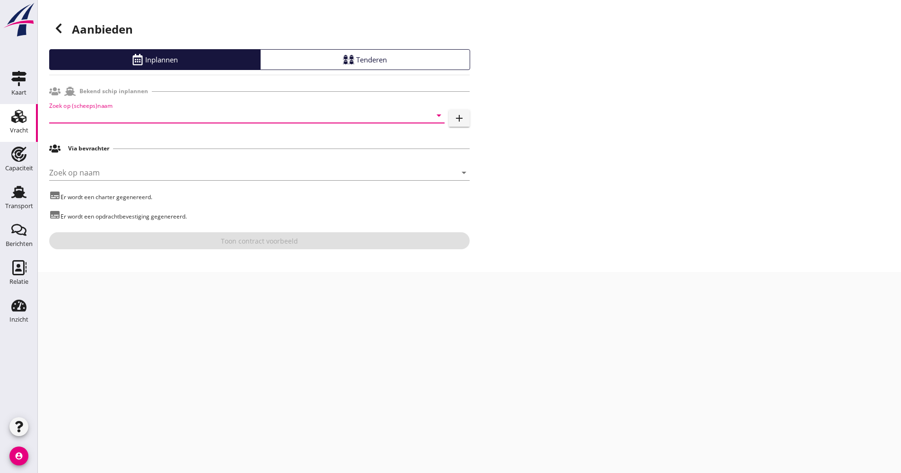
click at [163, 114] on input "Zoek op (scheeps)naam" at bounding box center [233, 115] width 369 height 15
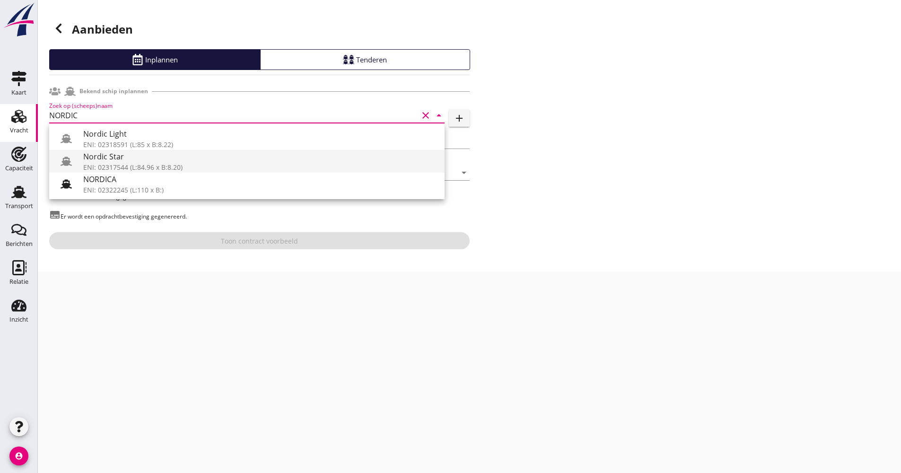
click at [122, 155] on div "Nordic Star" at bounding box center [260, 156] width 354 height 11
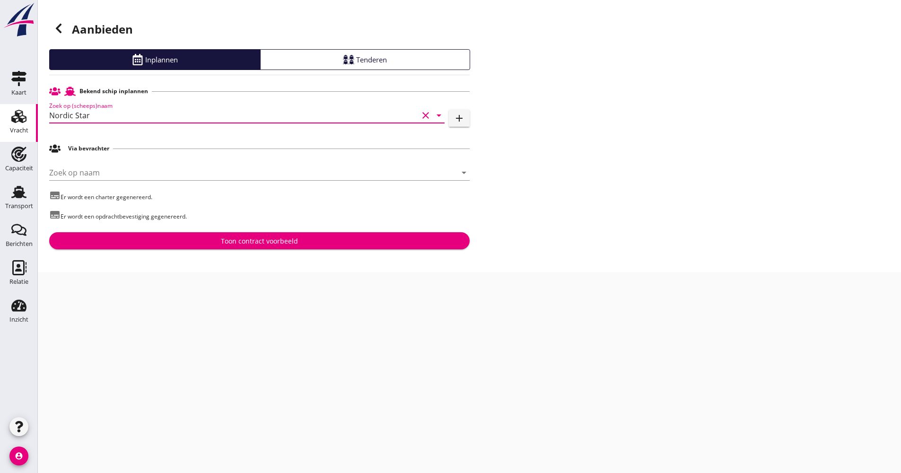
type input "Nordic Star"
click at [189, 249] on div "Aanbieden Inplannen Tenderen Bekend schip inplannen Zoek op (scheeps)naam Nordi…" at bounding box center [469, 136] width 863 height 272
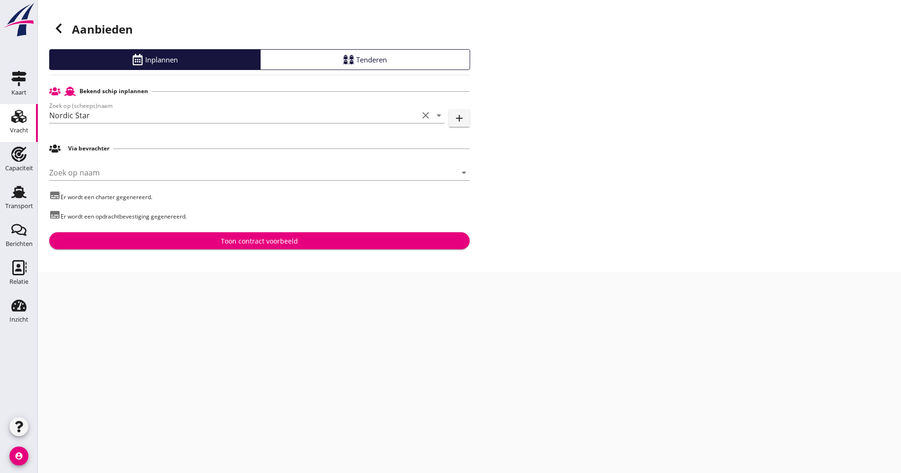
click at [189, 234] on button "Toon contract voorbeeld" at bounding box center [259, 240] width 421 height 17
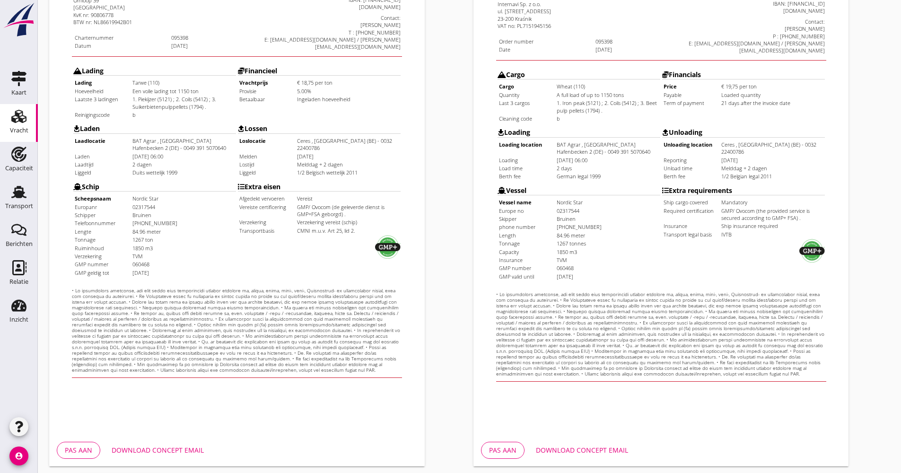
scroll to position [228, 0]
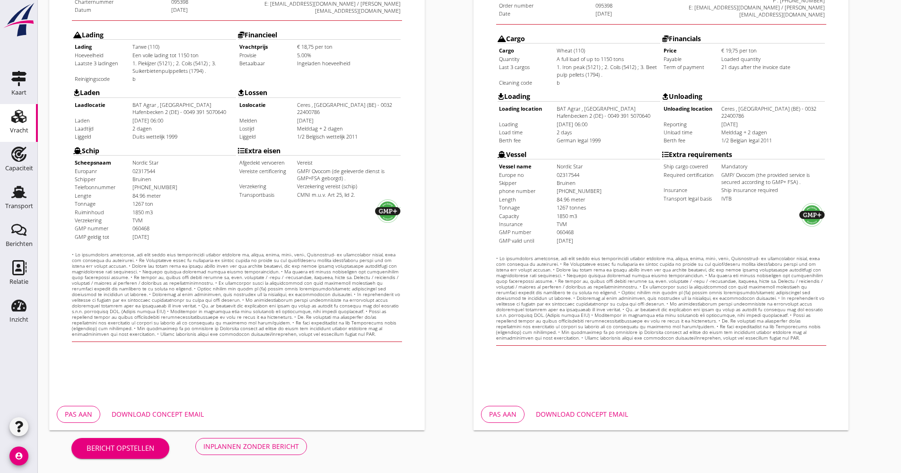
click at [179, 415] on div "Download concept email" at bounding box center [158, 414] width 92 height 10
click at [290, 441] on div "Inplannen zonder bericht" at bounding box center [251, 446] width 96 height 10
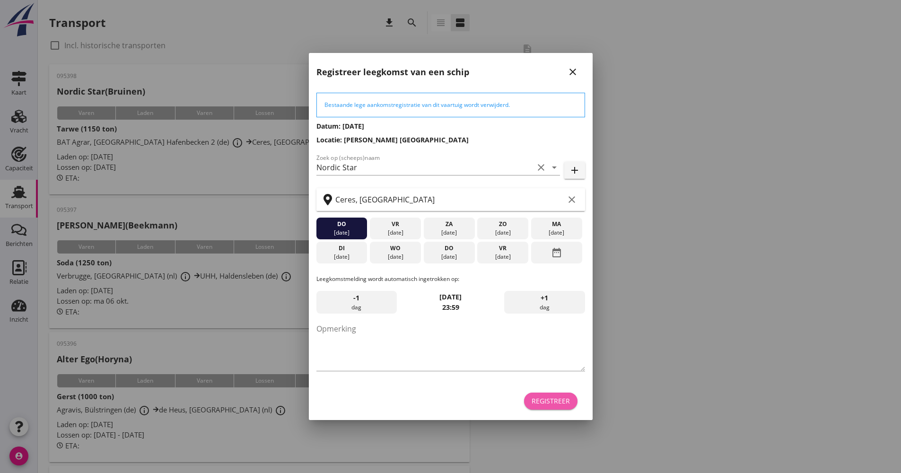
click at [561, 407] on button "Registreer" at bounding box center [550, 401] width 53 height 17
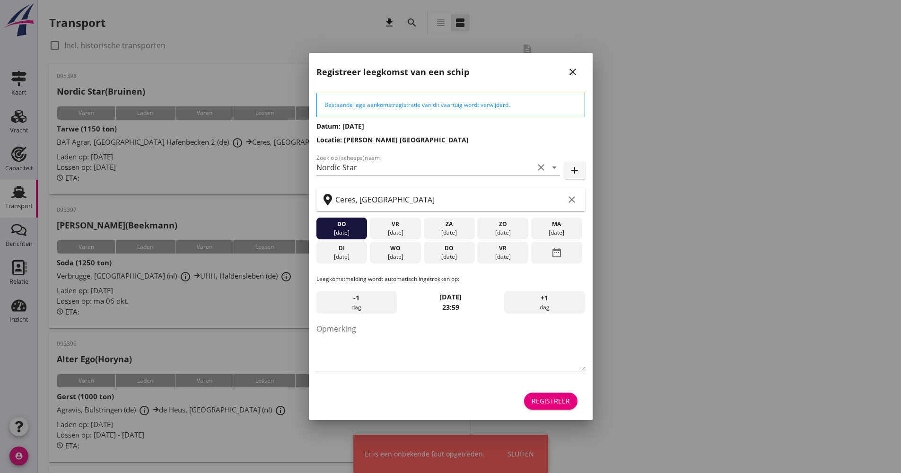
click at [554, 401] on div "Registreer" at bounding box center [551, 401] width 38 height 10
